Goal: Use online tool/utility: Use online tool/utility

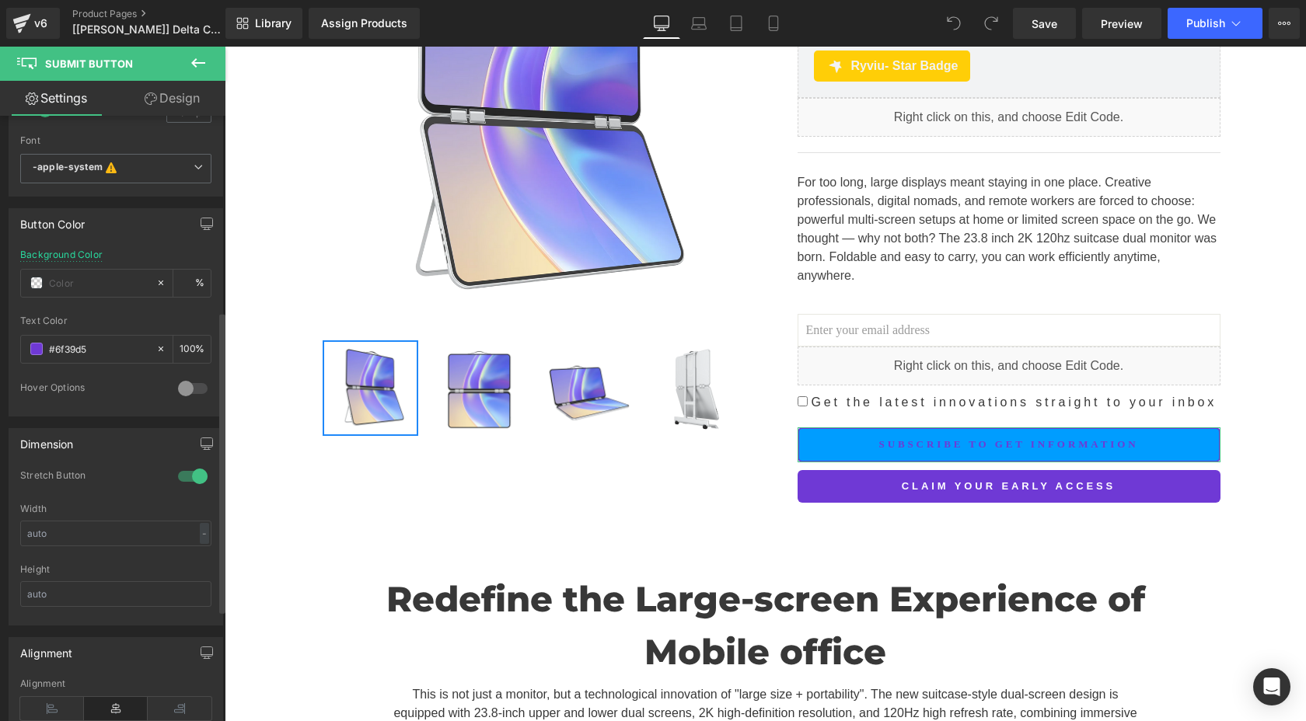
scroll to position [616, 0]
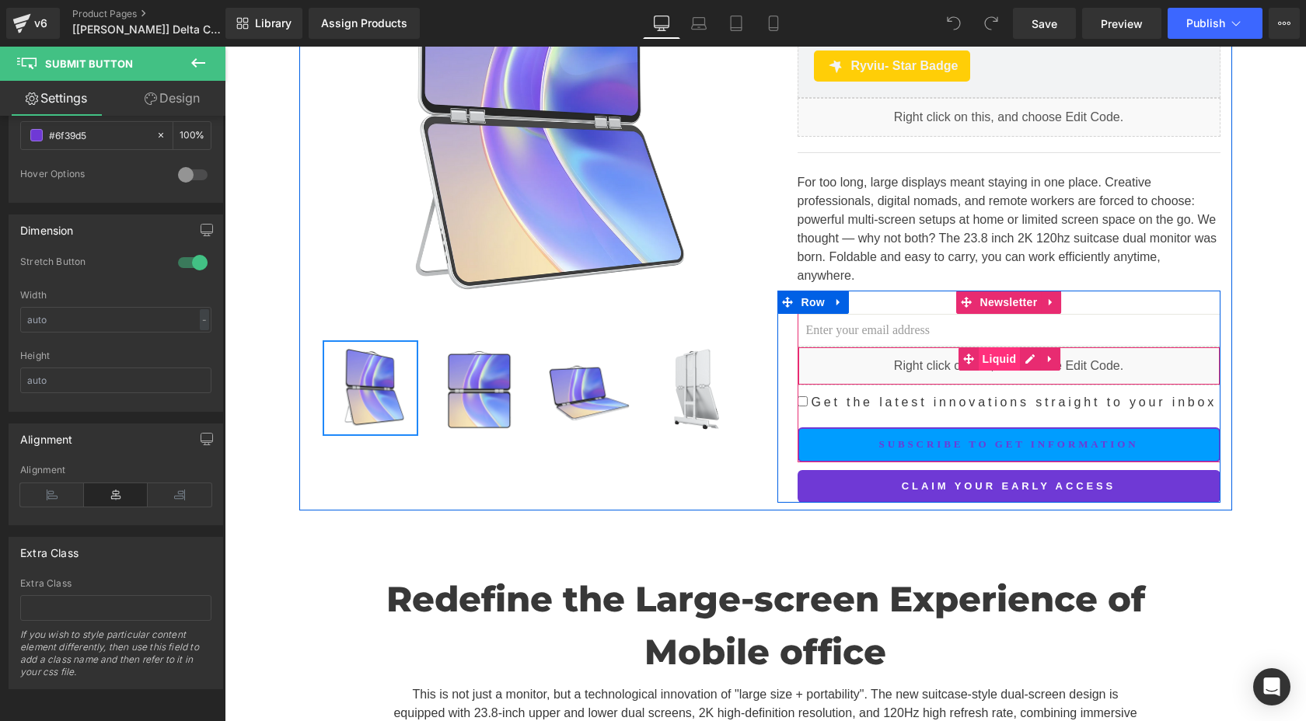
click at [984, 361] on span "Liquid" at bounding box center [1000, 358] width 42 height 23
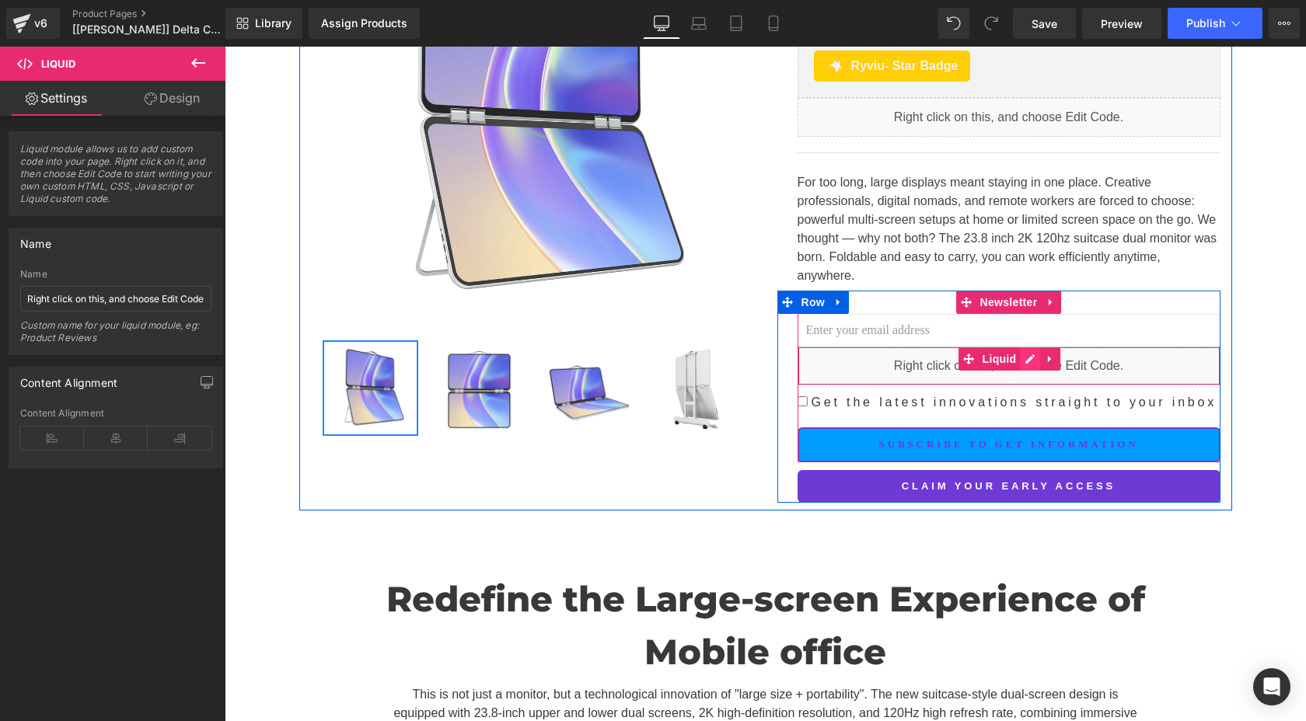
click at [1025, 356] on div "Liquid" at bounding box center [1008, 366] width 423 height 39
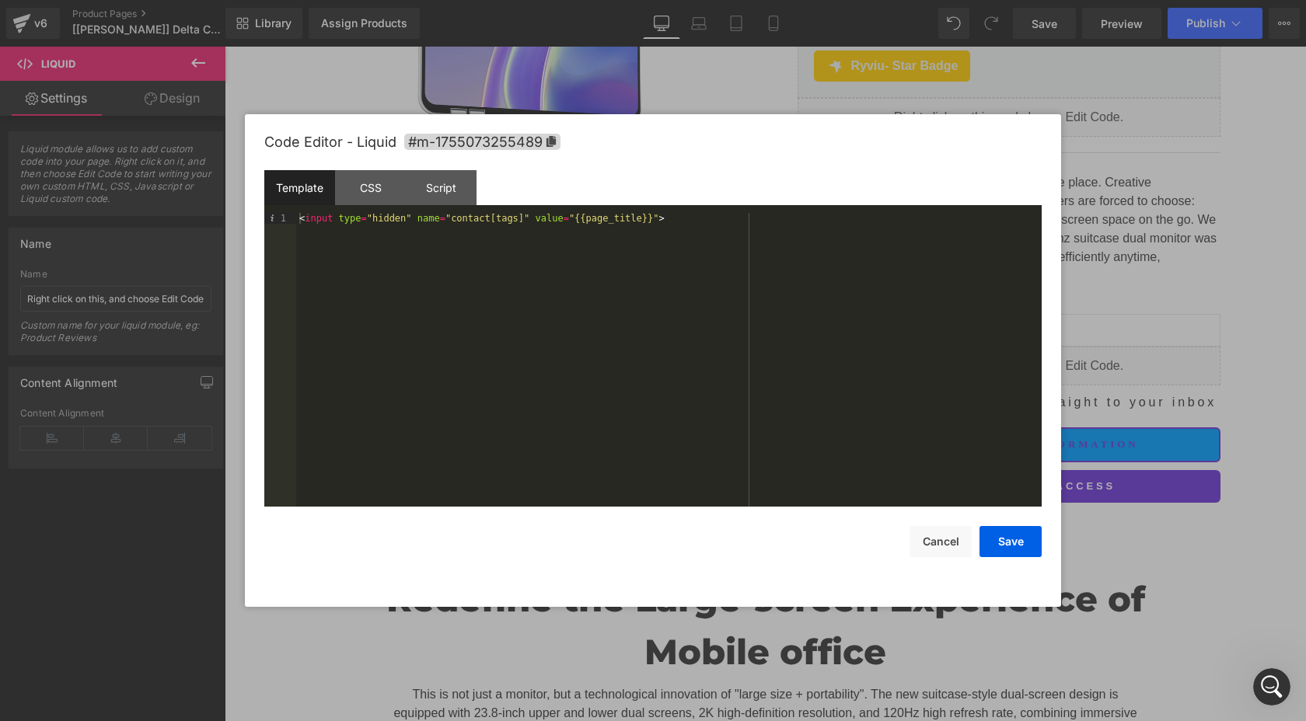
scroll to position [0, 0]
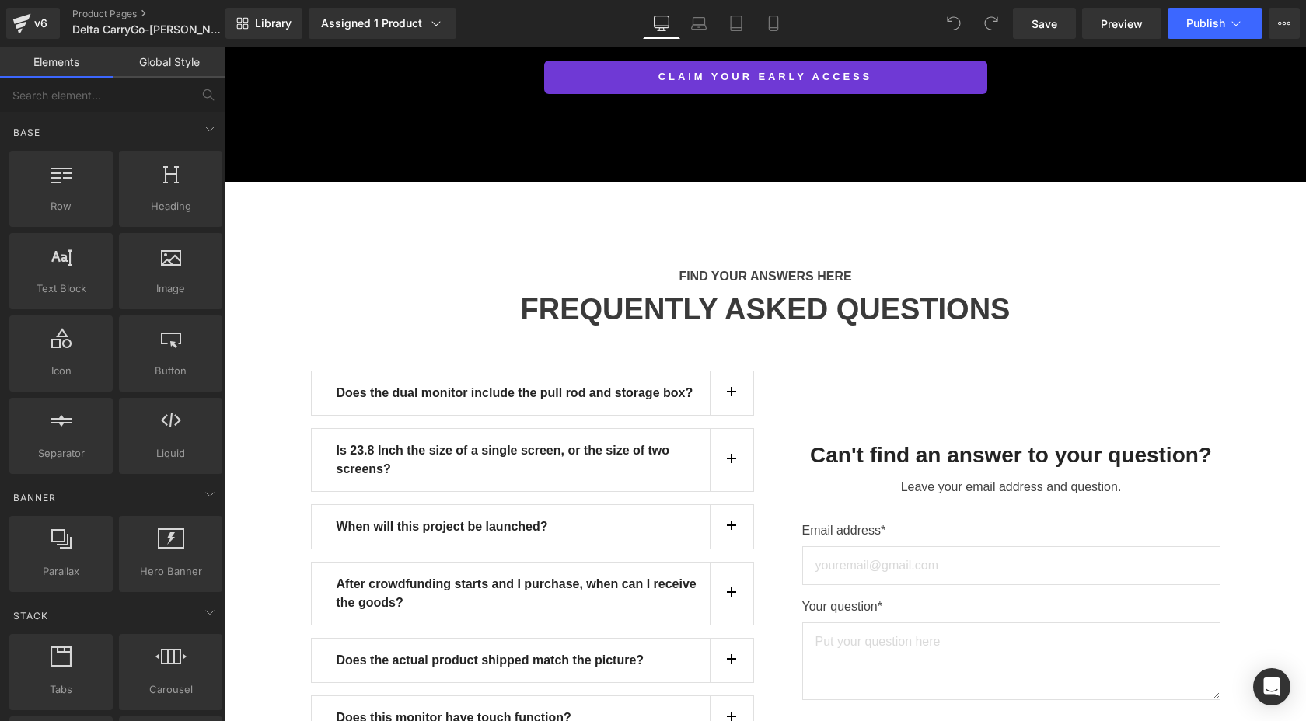
scroll to position [13610, 0]
